Goal: Task Accomplishment & Management: Use online tool/utility

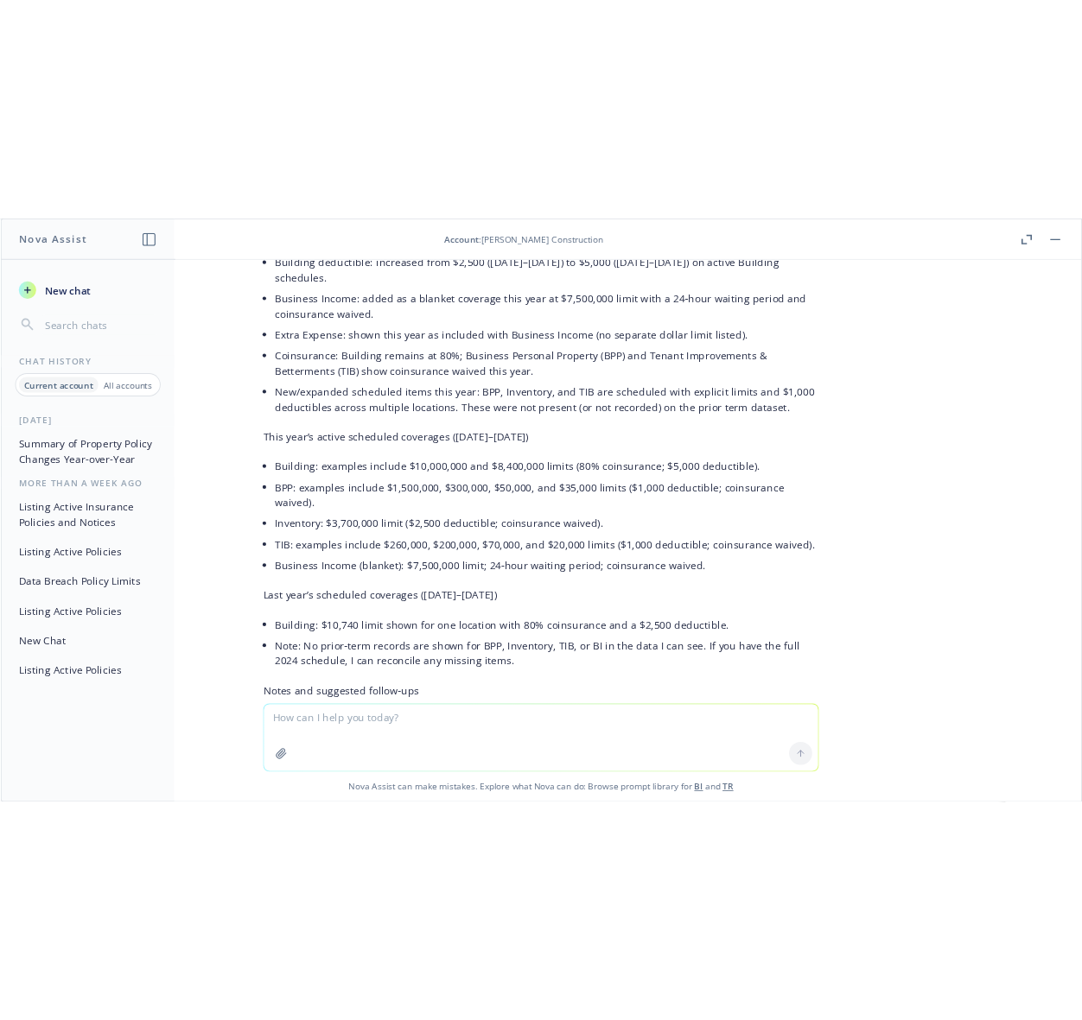
scroll to position [243, 0]
